Goal: Navigation & Orientation: Find specific page/section

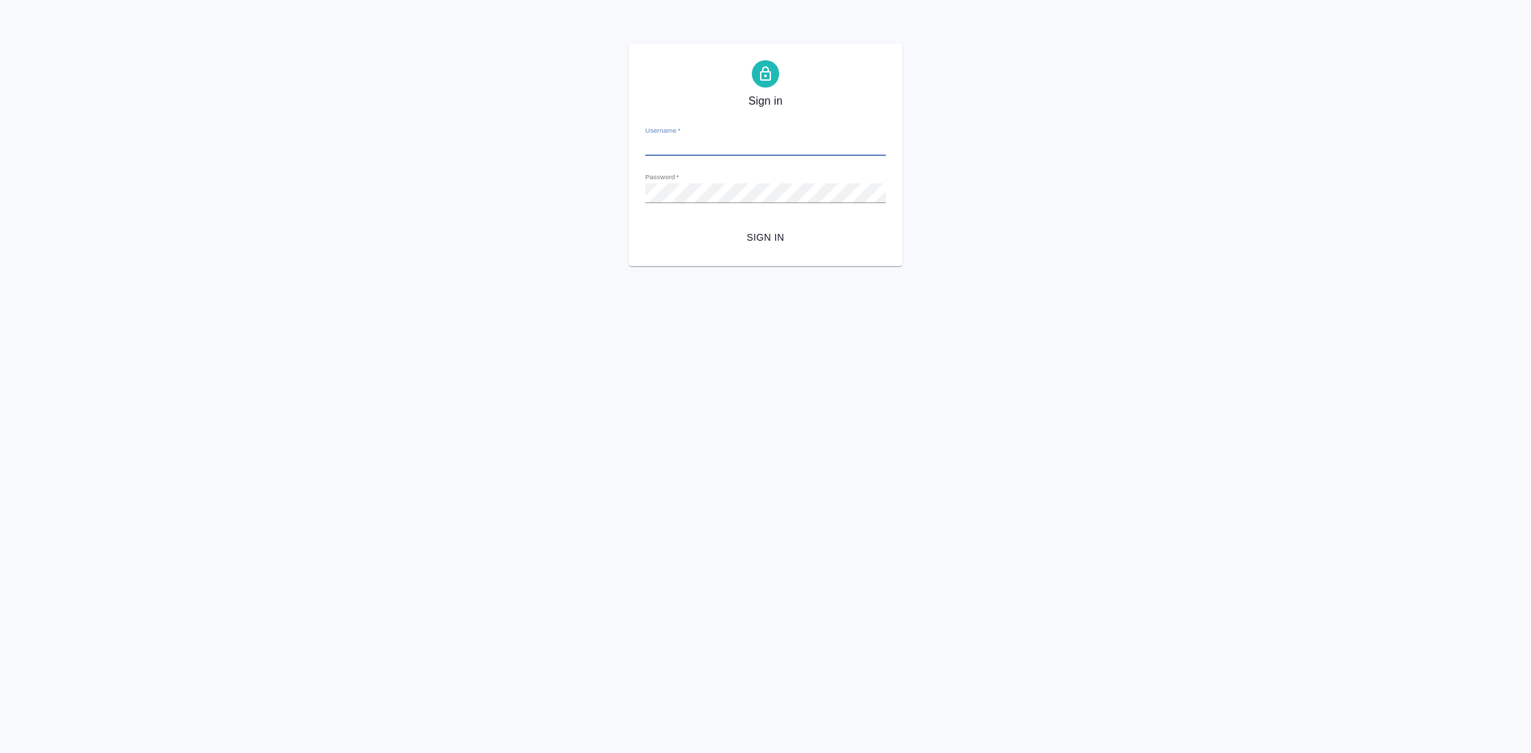
type input "y.gostev@awatera.com"
click at [757, 230] on span "Sign in" at bounding box center [765, 237] width 219 height 17
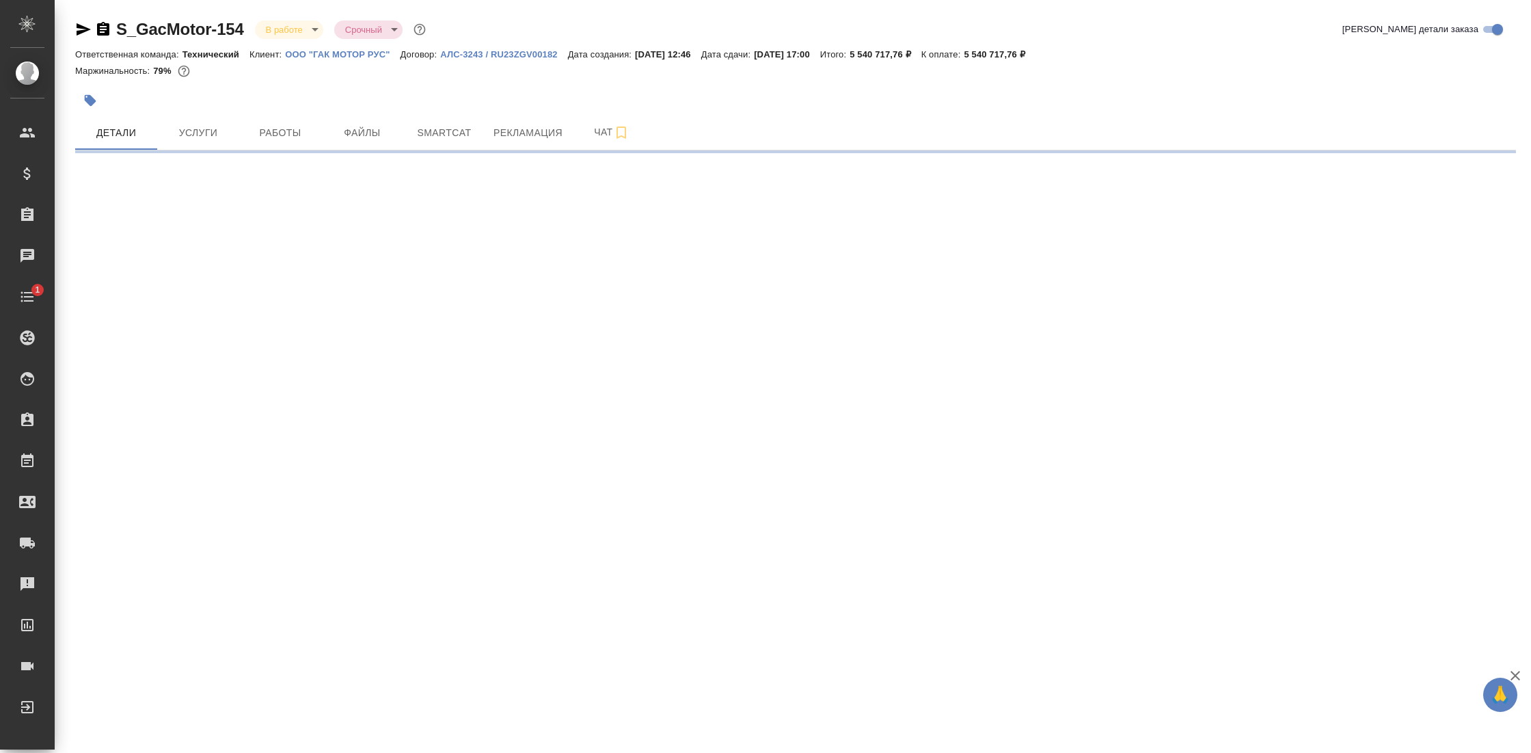
select select "RU"
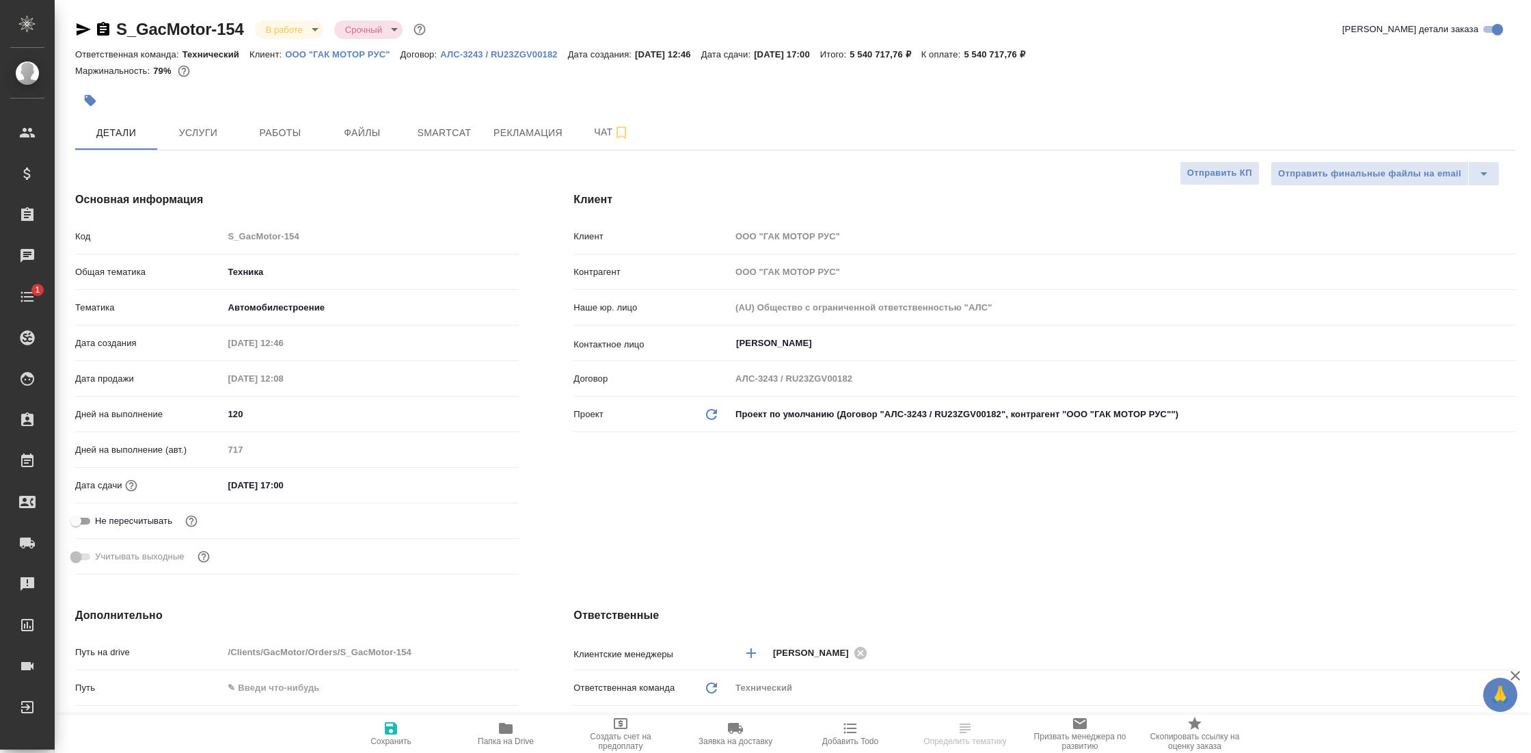
type textarea "x"
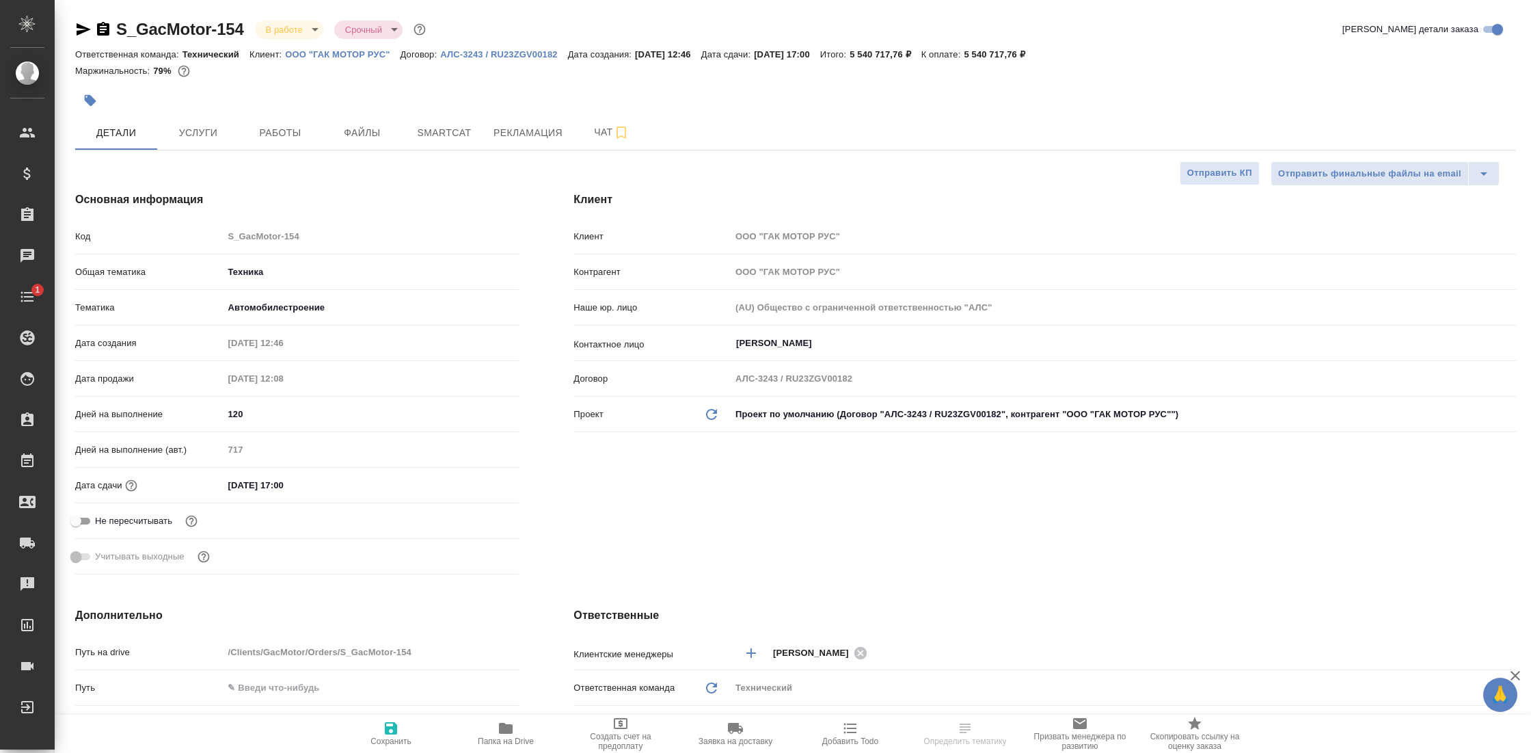
type textarea "x"
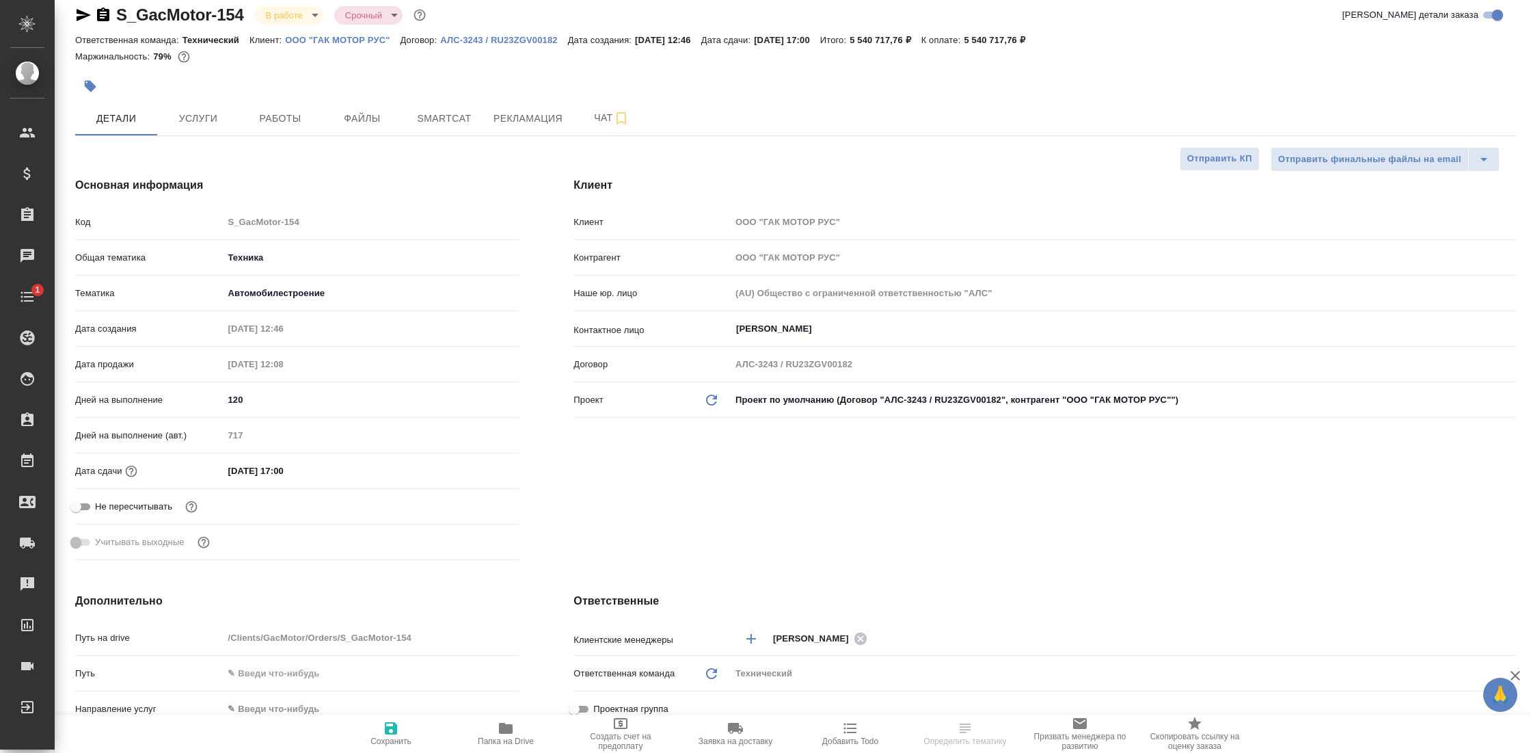
scroll to position [19, 0]
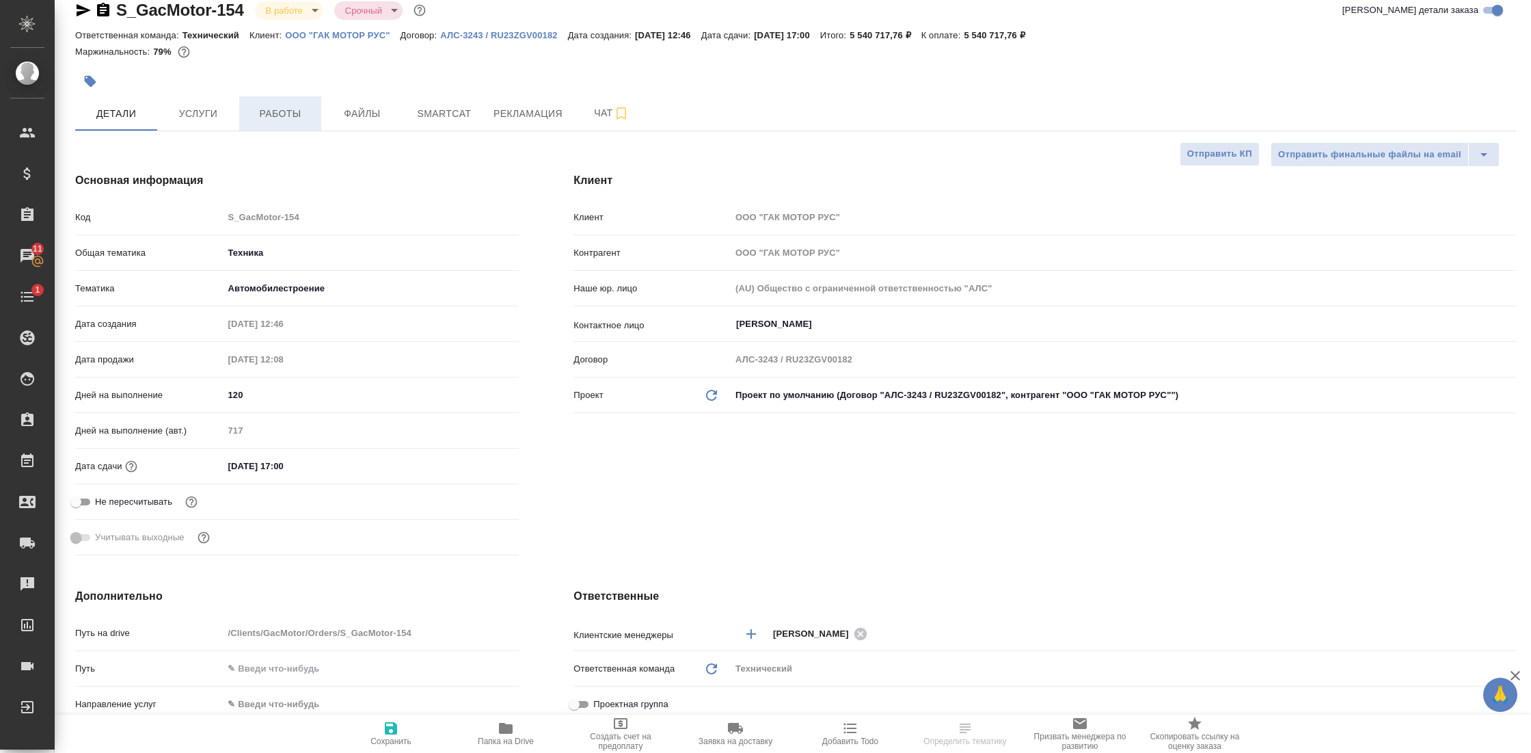
click at [286, 117] on span "Работы" at bounding box center [280, 113] width 66 height 17
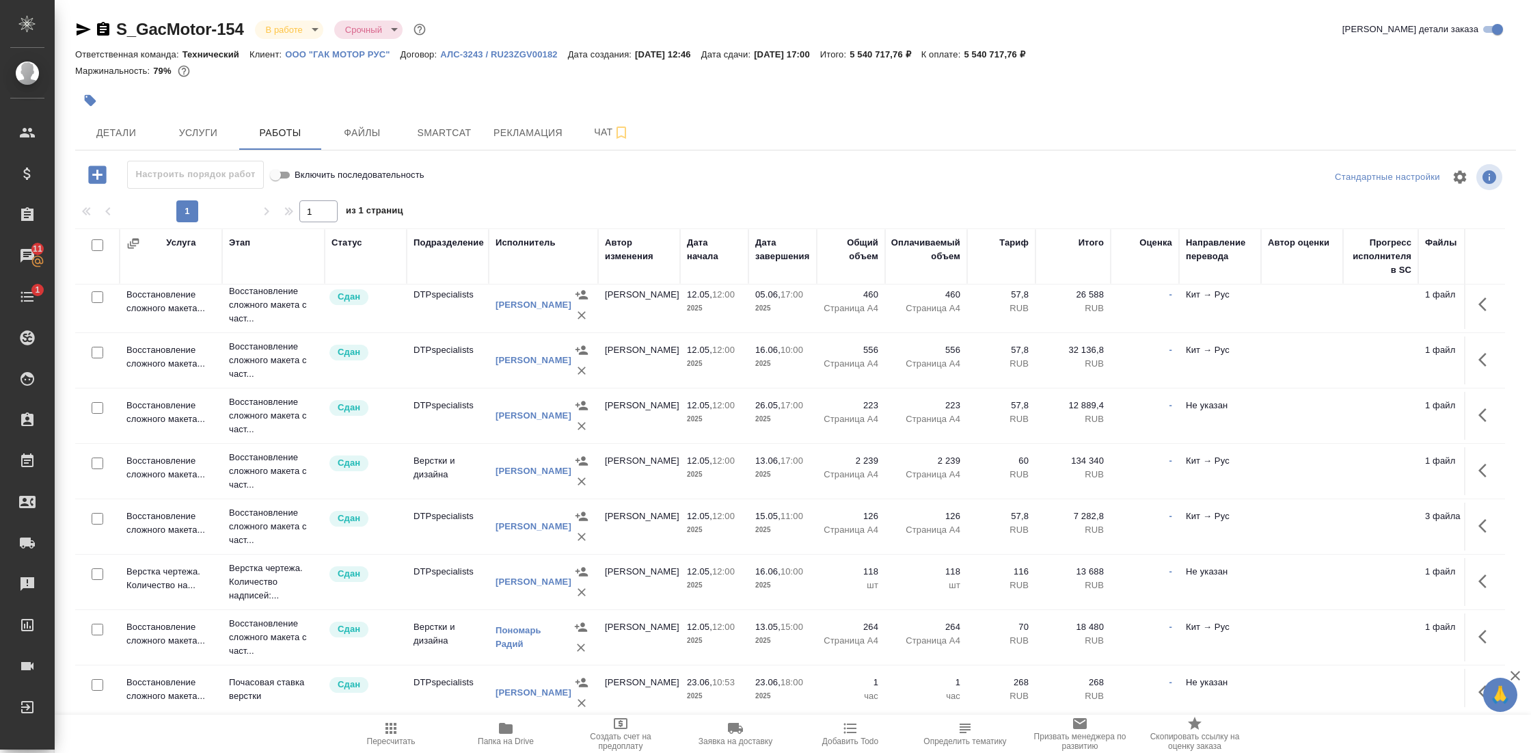
scroll to position [285, 0]
click at [100, 29] on icon "button" at bounding box center [103, 29] width 16 height 16
click at [495, 727] on span "Папка на Drive" at bounding box center [506, 733] width 98 height 26
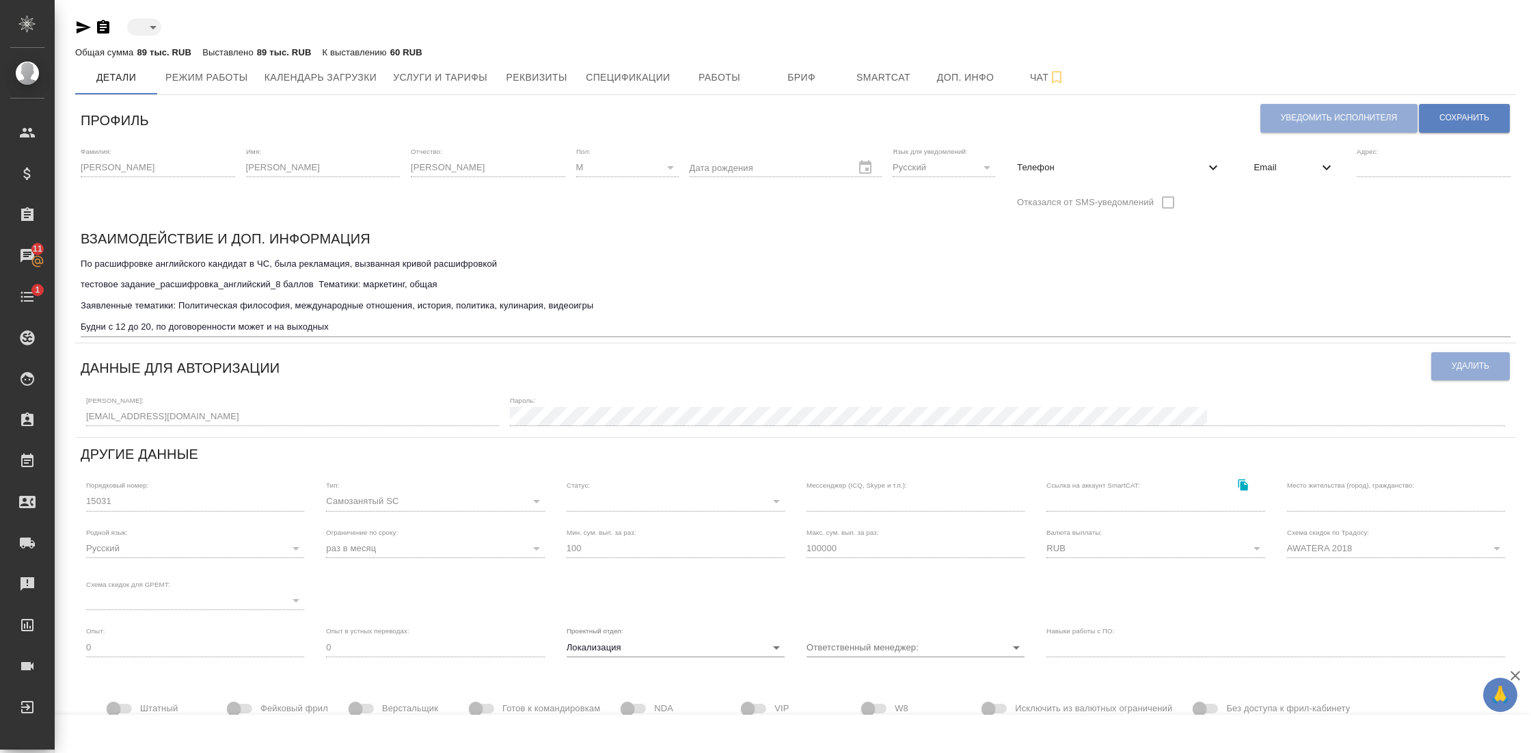
click at [616, 232] on div "Взаимодействие и доп. информация" at bounding box center [796, 241] width 1430 height 27
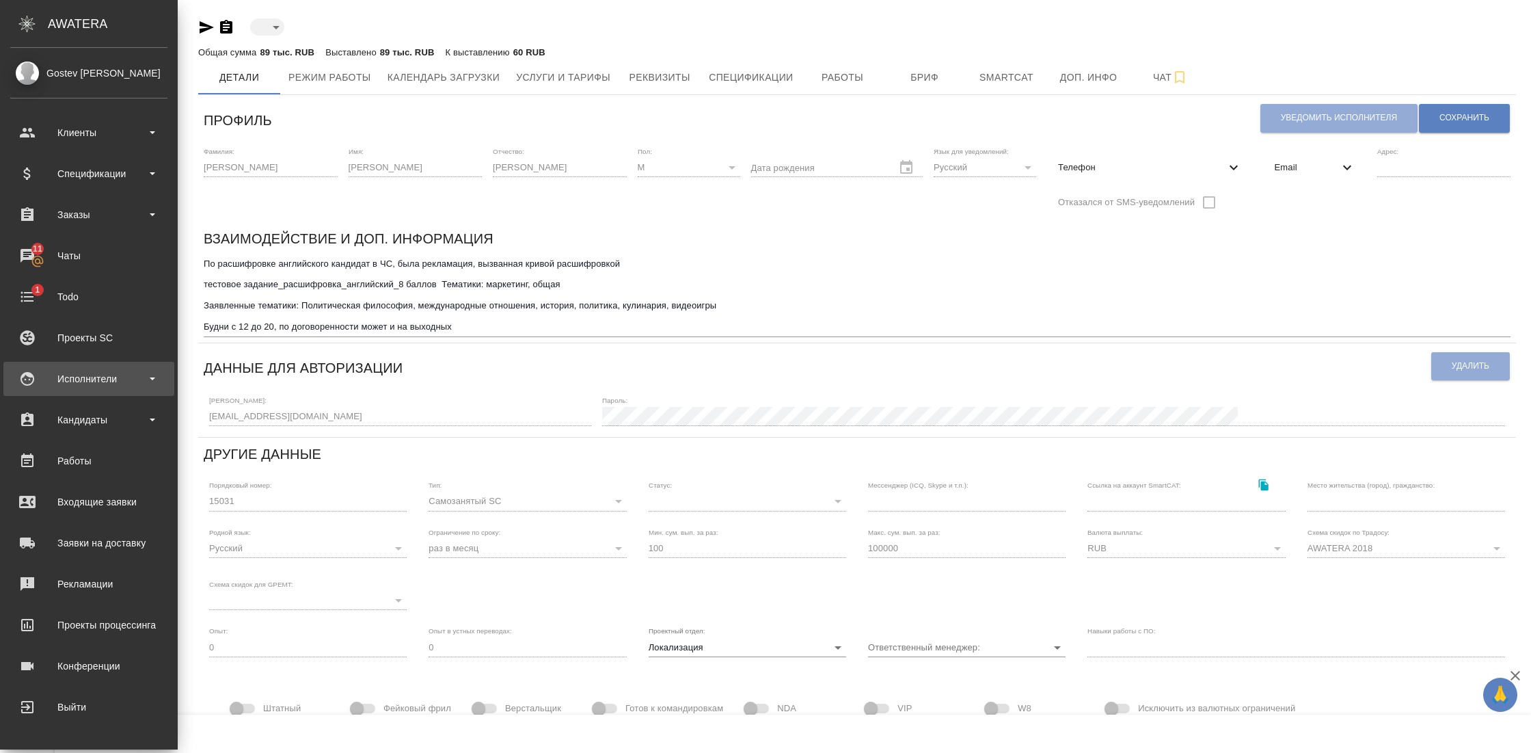
click at [132, 383] on div "Исполнители" at bounding box center [88, 378] width 157 height 21
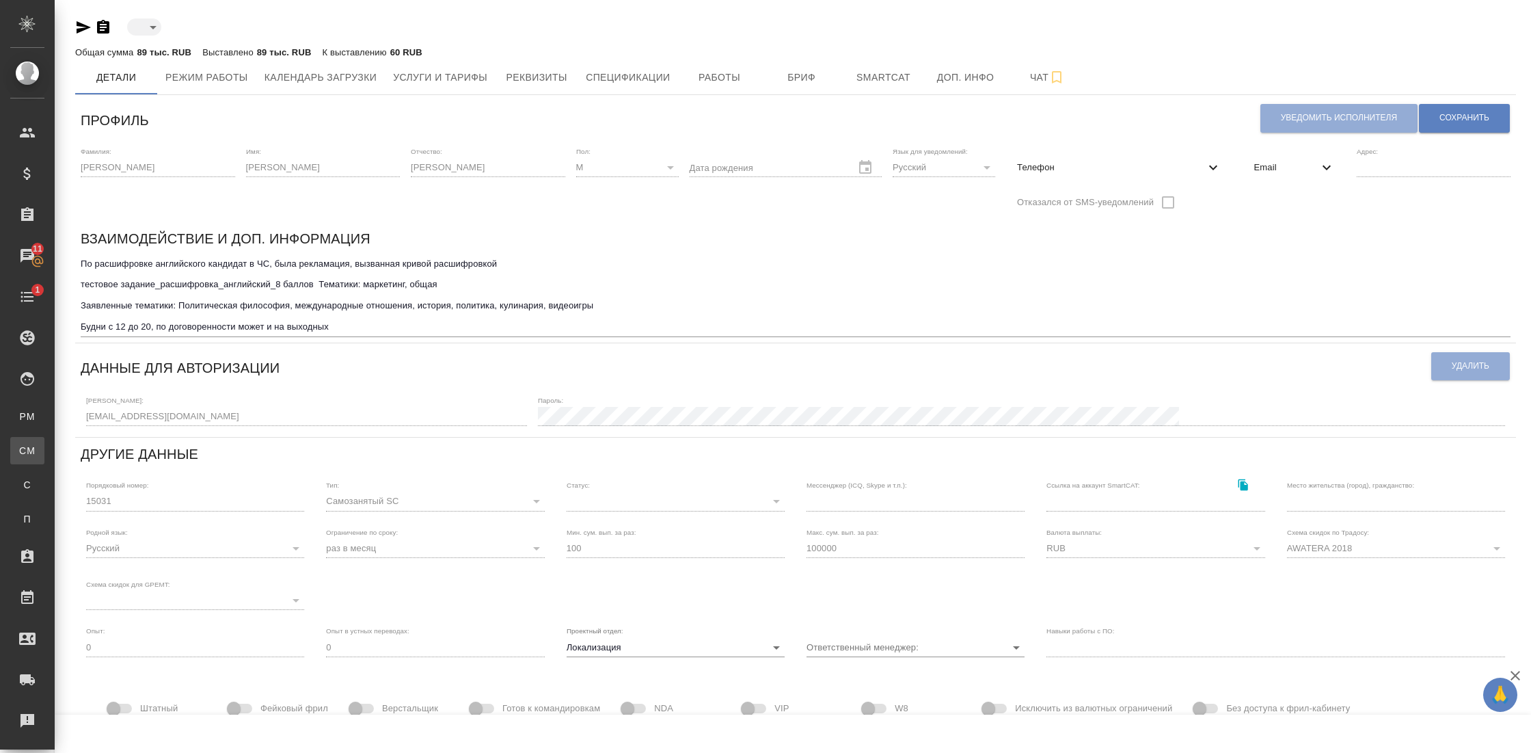
click at [21, 451] on div "Для CM/VM" at bounding box center [10, 451] width 21 height 14
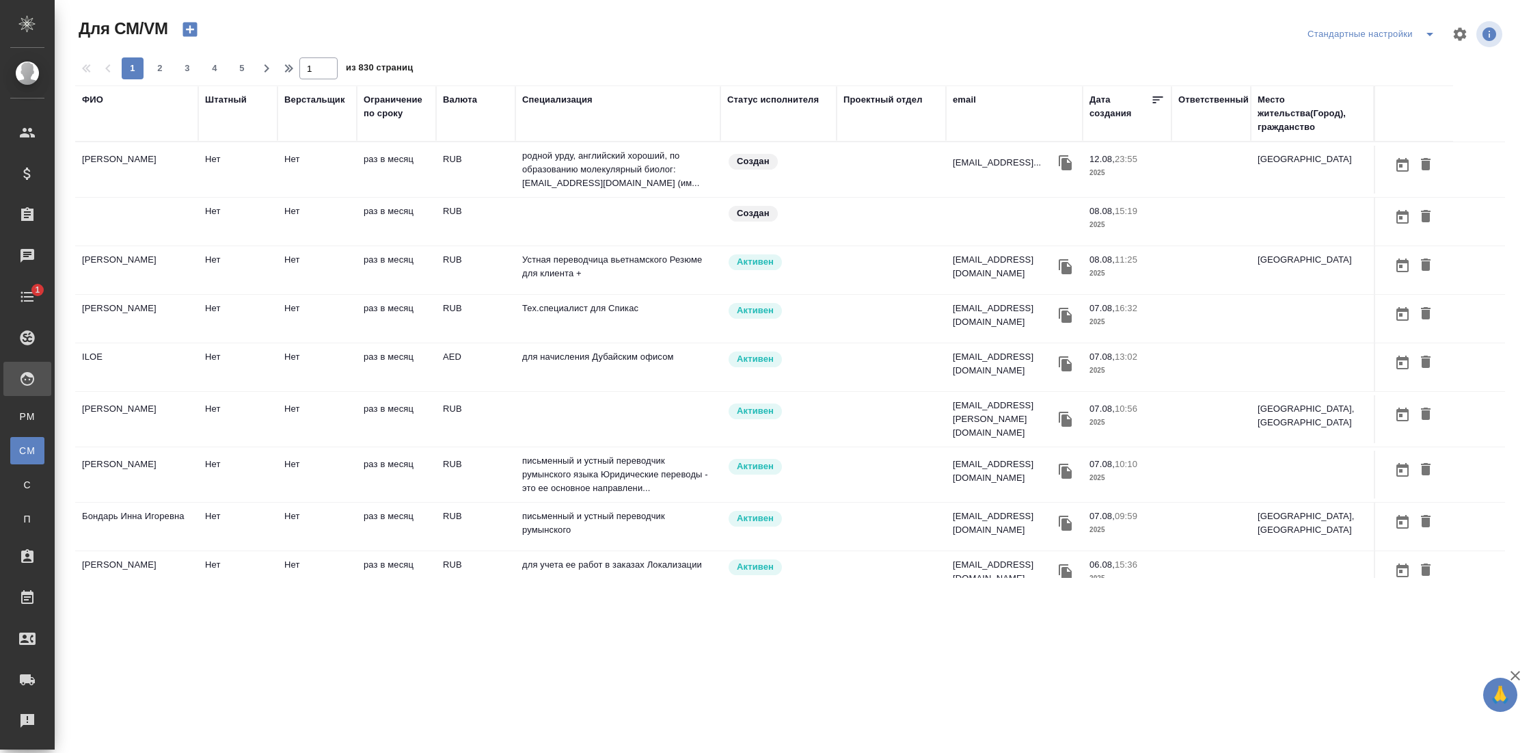
click at [90, 102] on div "ФИО" at bounding box center [92, 100] width 21 height 14
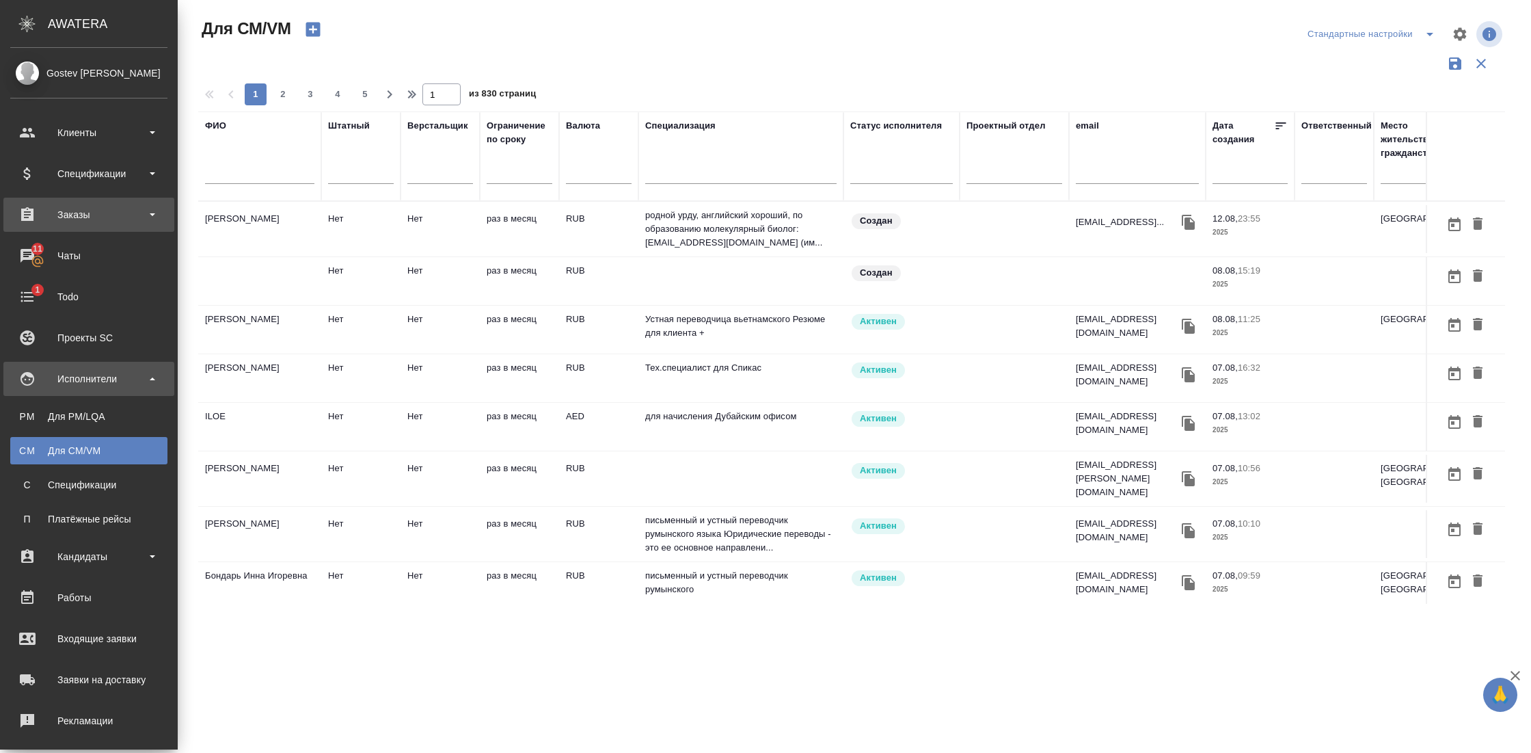
click at [86, 216] on div "Заказы" at bounding box center [88, 214] width 157 height 21
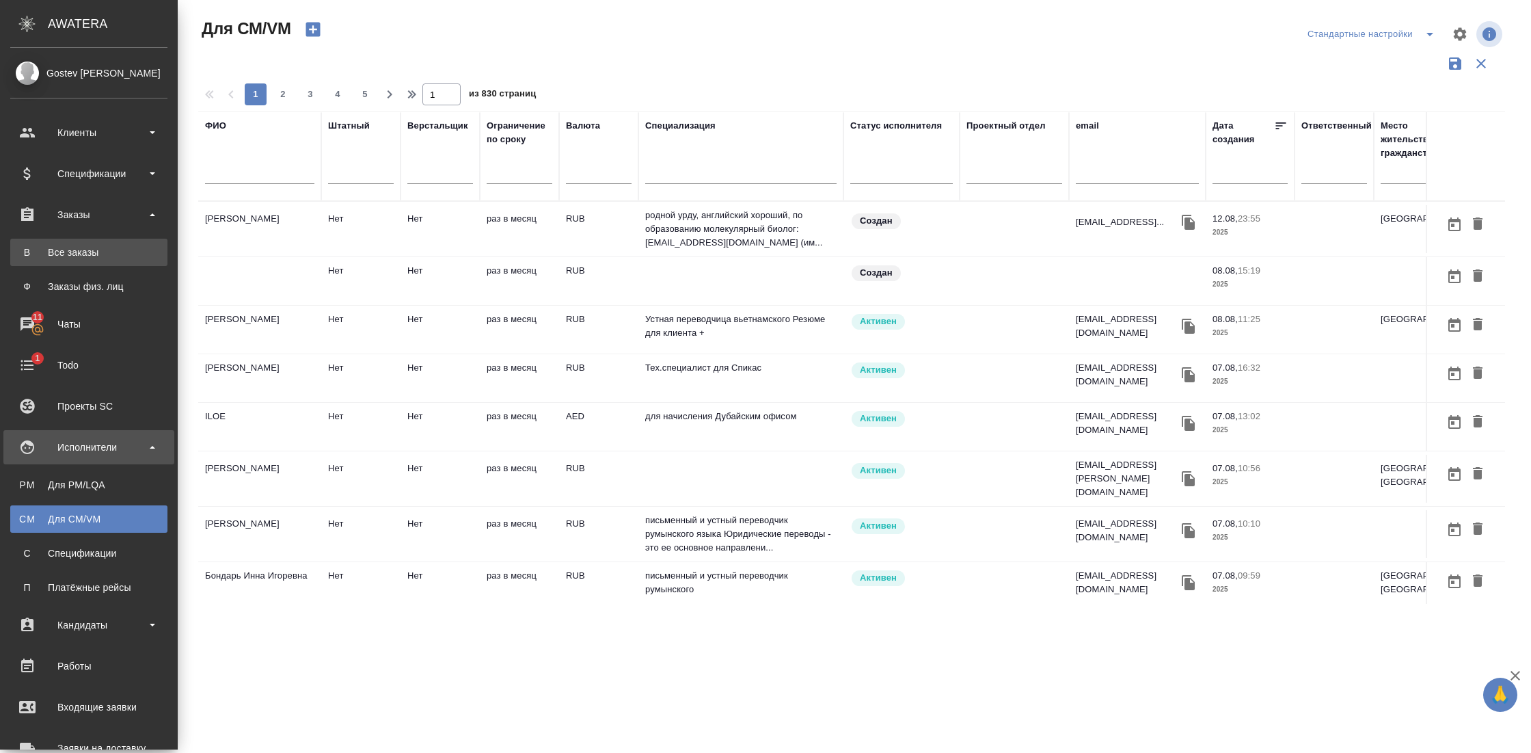
click at [79, 249] on div "Все заказы" at bounding box center [89, 252] width 144 height 14
